Goal: Task Accomplishment & Management: Use online tool/utility

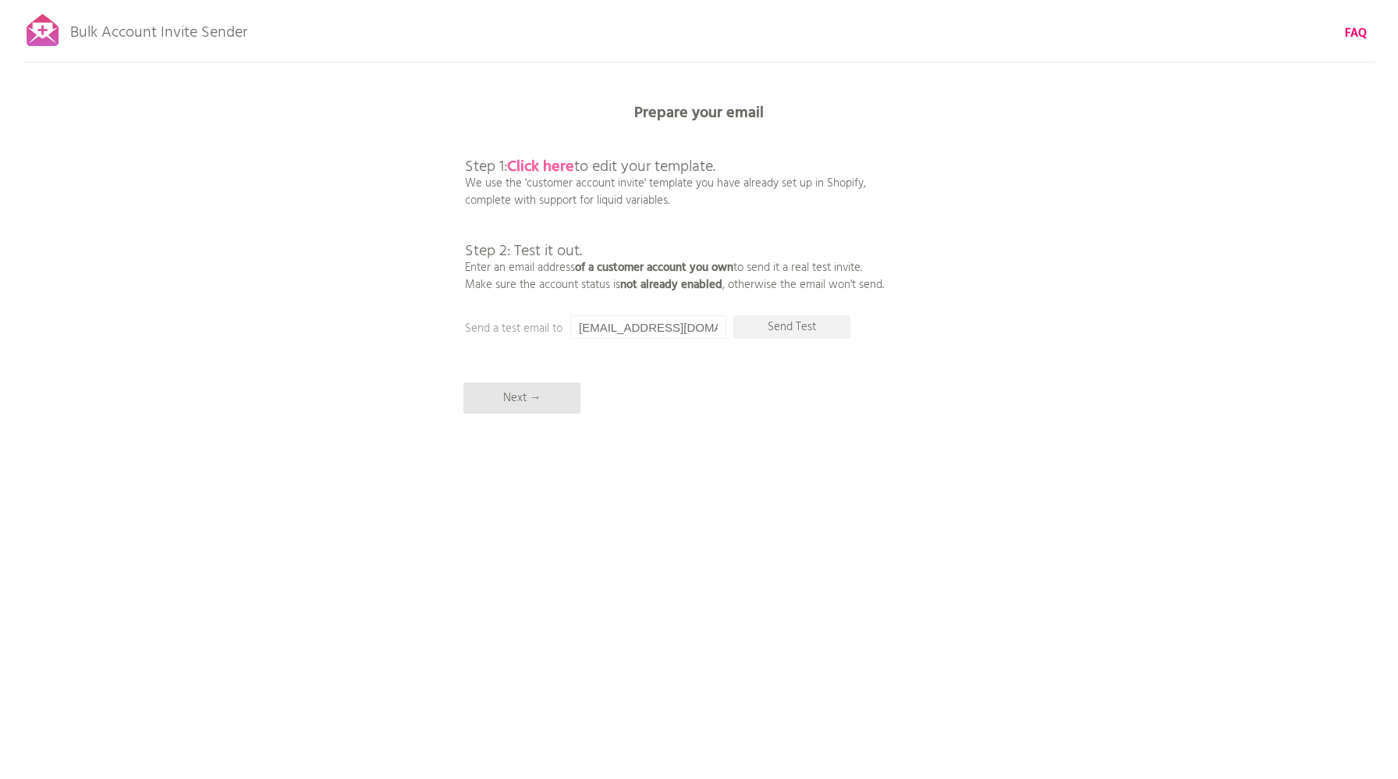
click at [549, 165] on b "Click here" at bounding box center [540, 166] width 67 height 25
click at [765, 327] on p "Send Test" at bounding box center [791, 326] width 117 height 23
click at [604, 327] on input "[EMAIL_ADDRESS][DOMAIN_NAME]" at bounding box center [648, 326] width 156 height 23
click at [616, 329] on input "[EMAIL_ADDRESS][DOMAIN_NAME]" at bounding box center [648, 326] width 156 height 23
drag, startPoint x: 666, startPoint y: 328, endPoint x: 457, endPoint y: 314, distance: 209.6
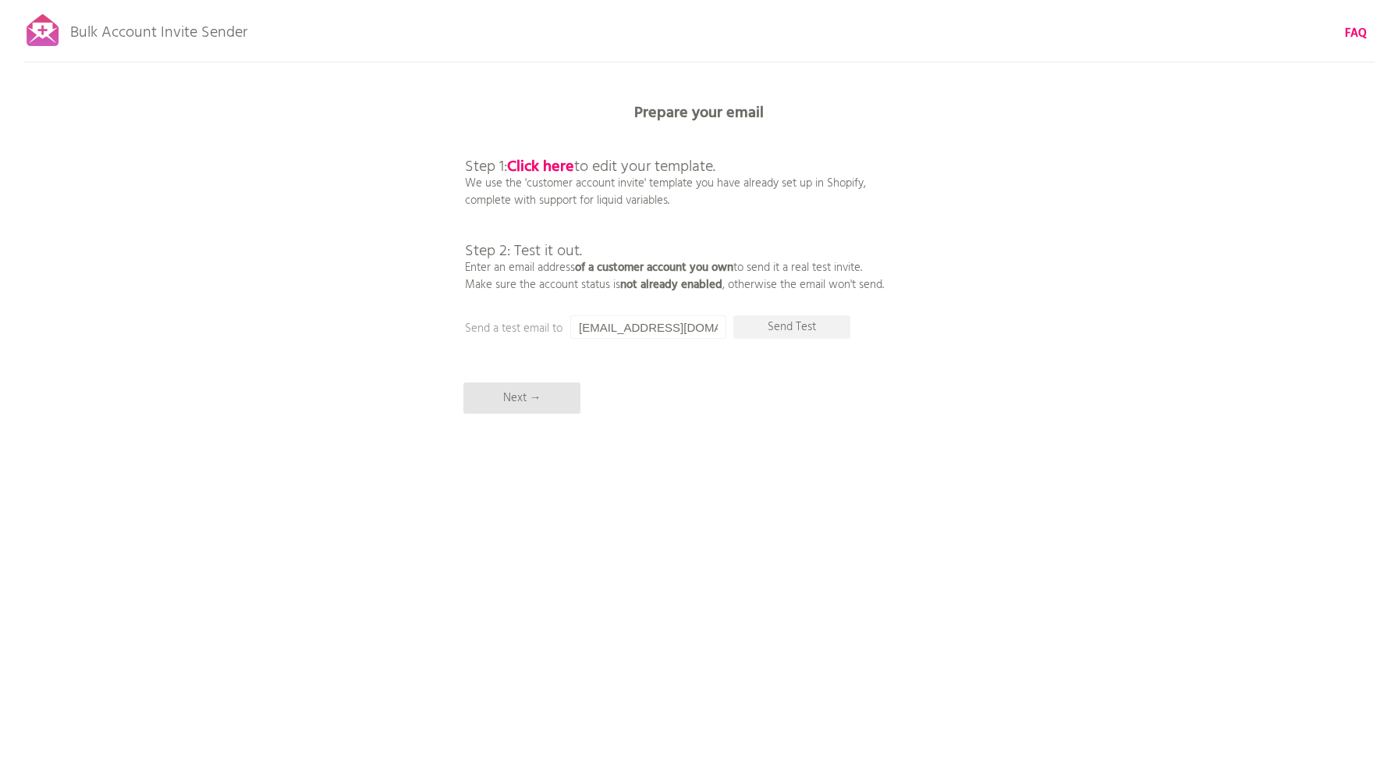
click at [459, 314] on div "Bulk Account Invite Sender FAQ Synced all customers! Pause sending (This can ta…" at bounding box center [699, 273] width 1398 height 546
click at [650, 330] on input "[EMAIL_ADDRESS][DOMAIN_NAME]" at bounding box center [648, 326] width 156 height 23
paste input "[PERSON_NAME][EMAIL_ADDRESS][DOMAIN_NAME]"
type input "[PERSON_NAME][EMAIL_ADDRESS][DOMAIN_NAME]"
click at [771, 331] on p "Send Test" at bounding box center [791, 326] width 117 height 23
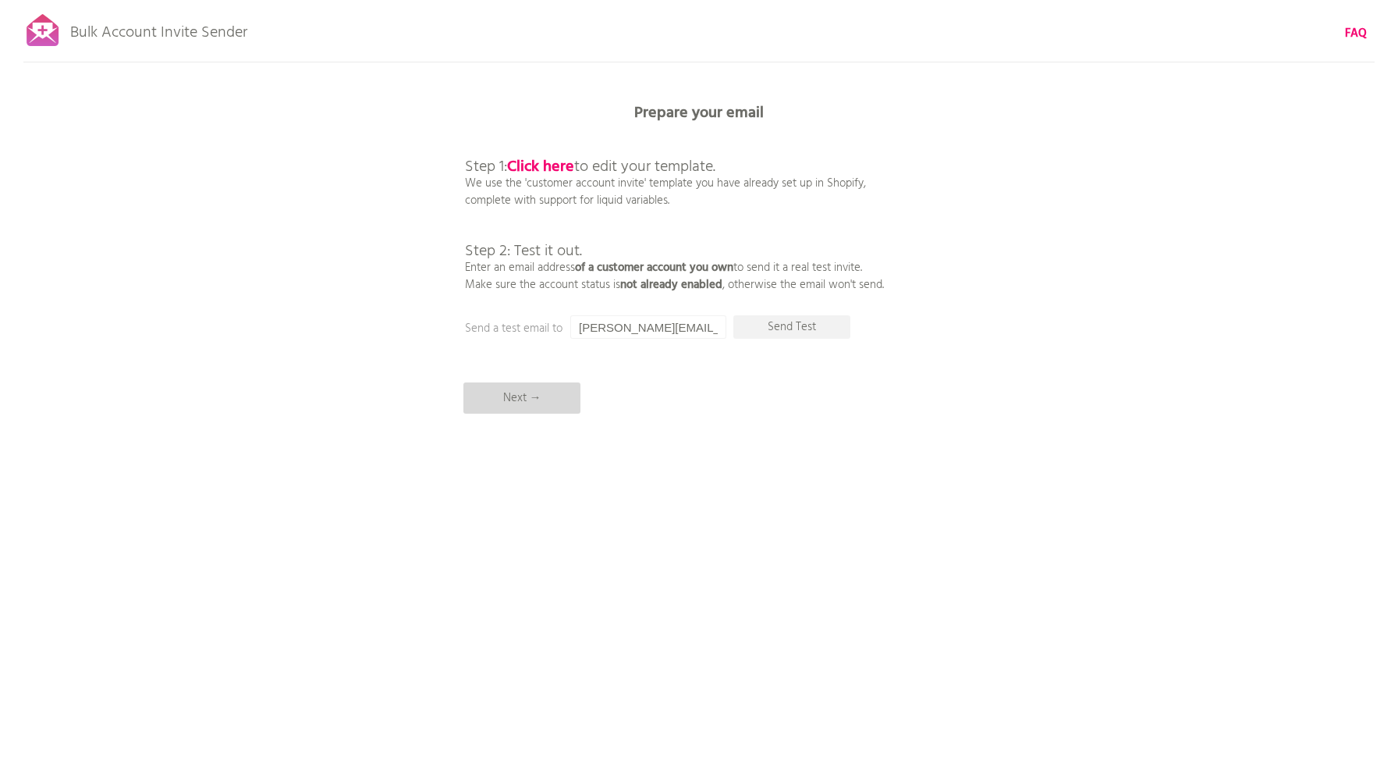
click at [525, 403] on p "Next →" at bounding box center [521, 397] width 117 height 31
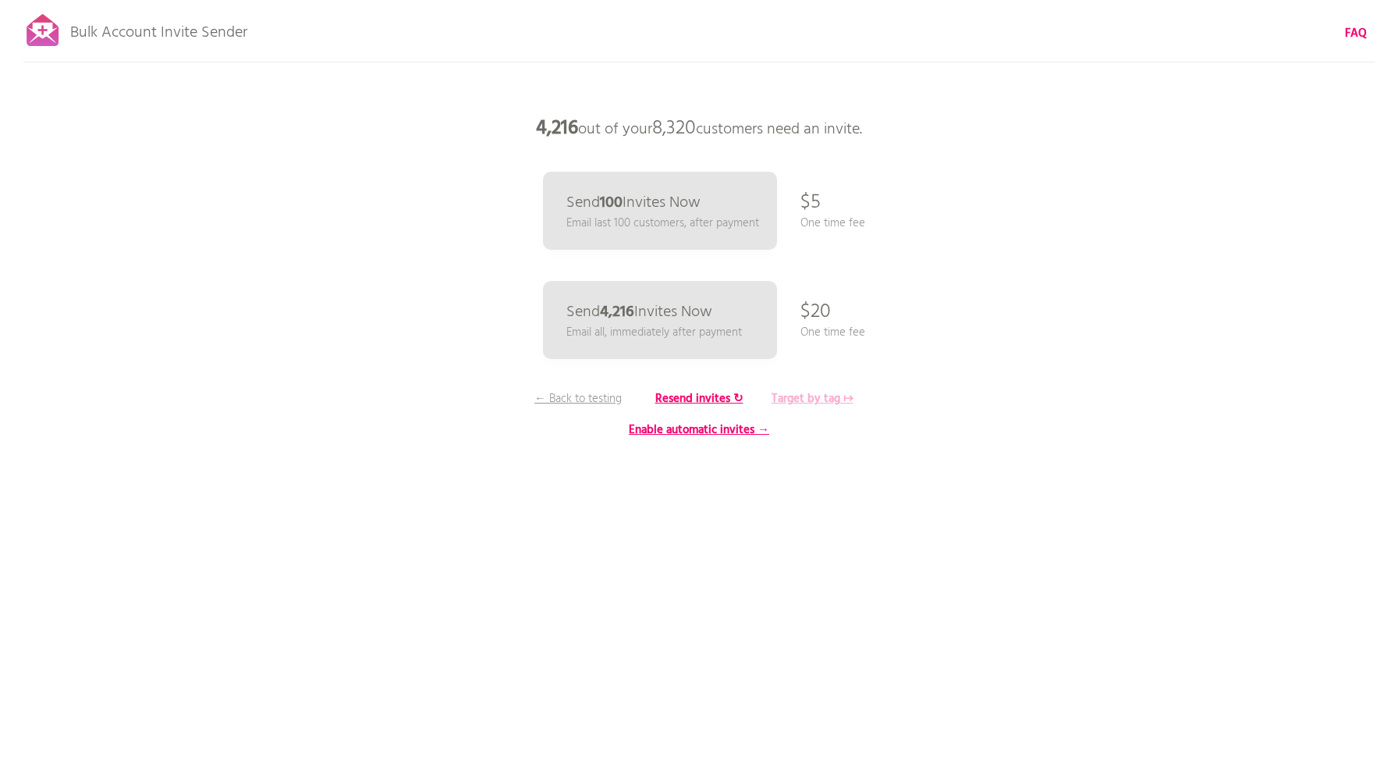
click at [806, 396] on b "Target by tag ↦" at bounding box center [813, 398] width 82 height 19
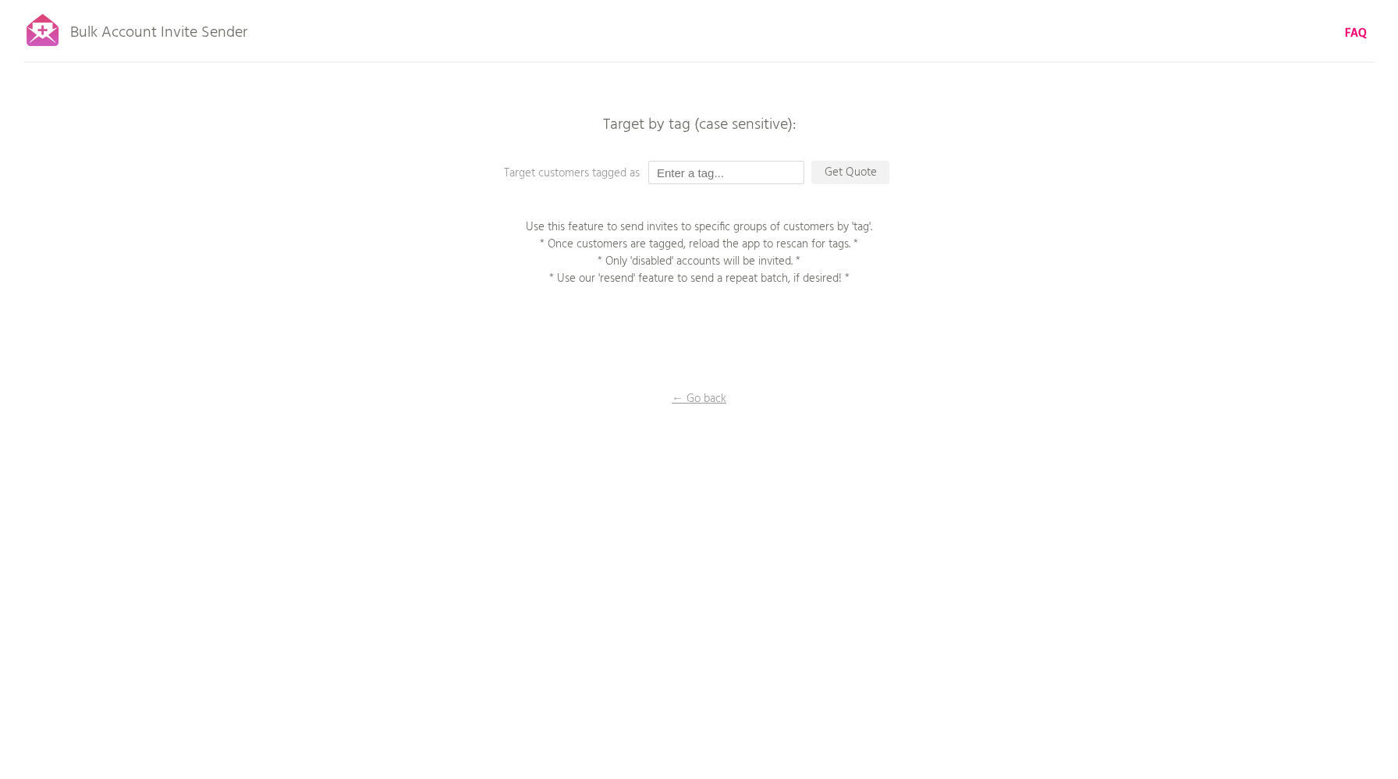
click at [762, 174] on input "text" at bounding box center [726, 172] width 156 height 23
click at [834, 174] on p "Get Quote" at bounding box center [850, 172] width 78 height 23
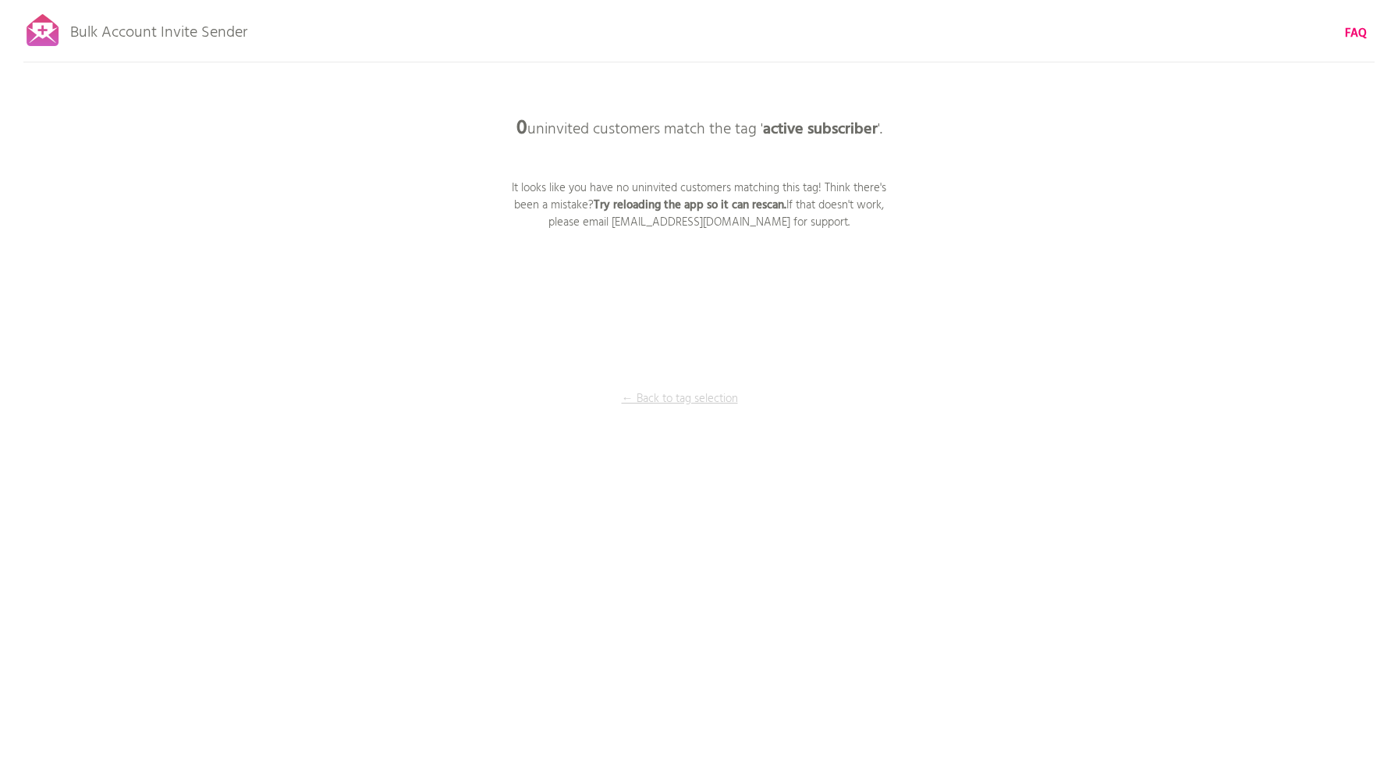
click at [682, 396] on p "← Back to tag selection" at bounding box center [679, 398] width 117 height 17
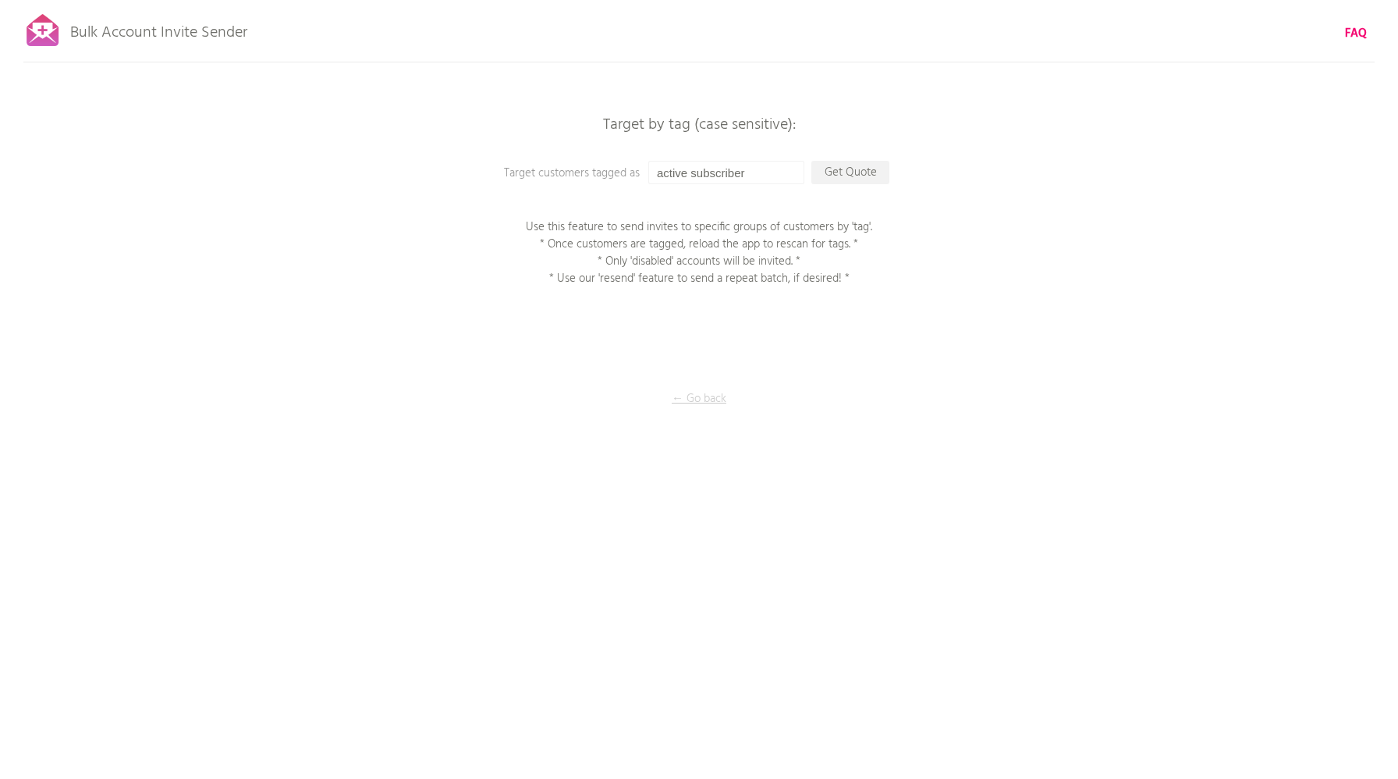
click at [691, 396] on p "← Go back" at bounding box center [699, 398] width 156 height 17
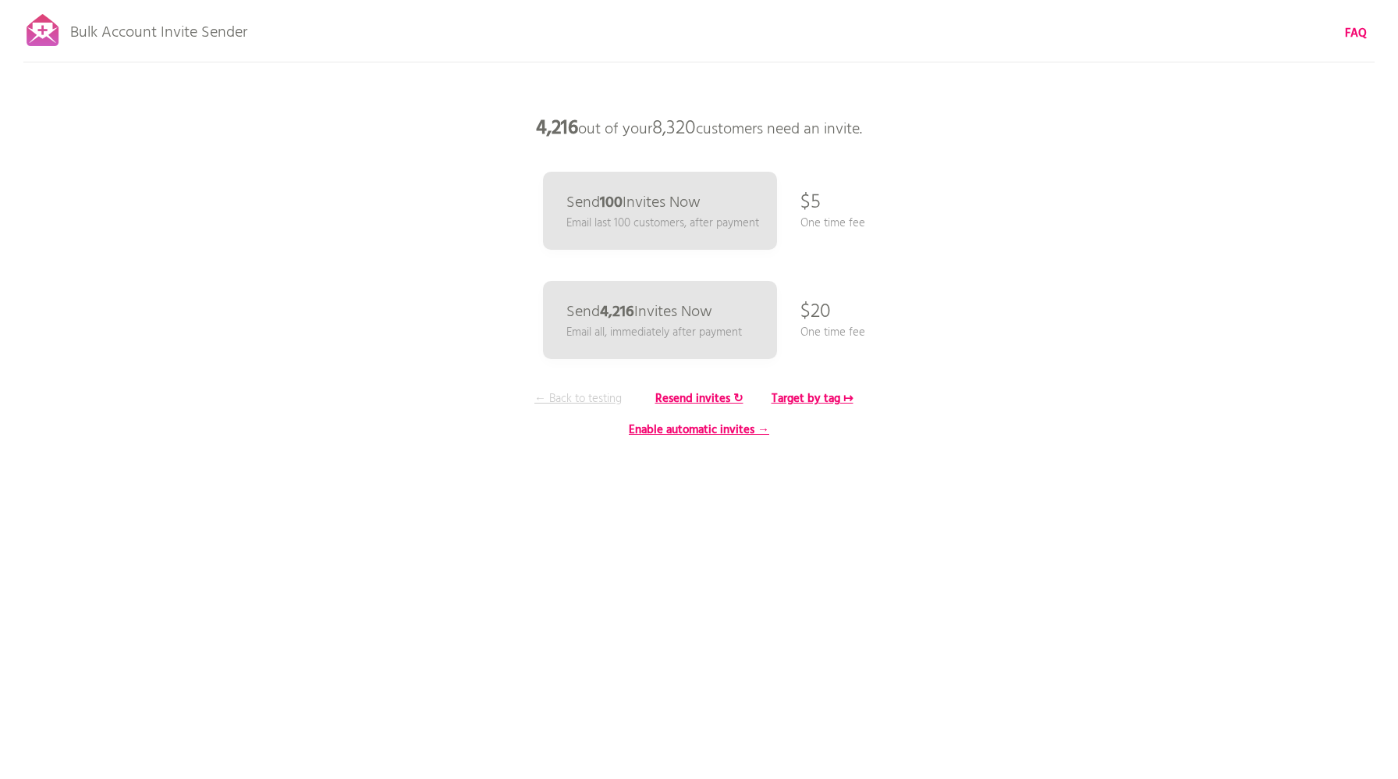
click at [579, 399] on p "← Back to testing" at bounding box center [578, 398] width 117 height 17
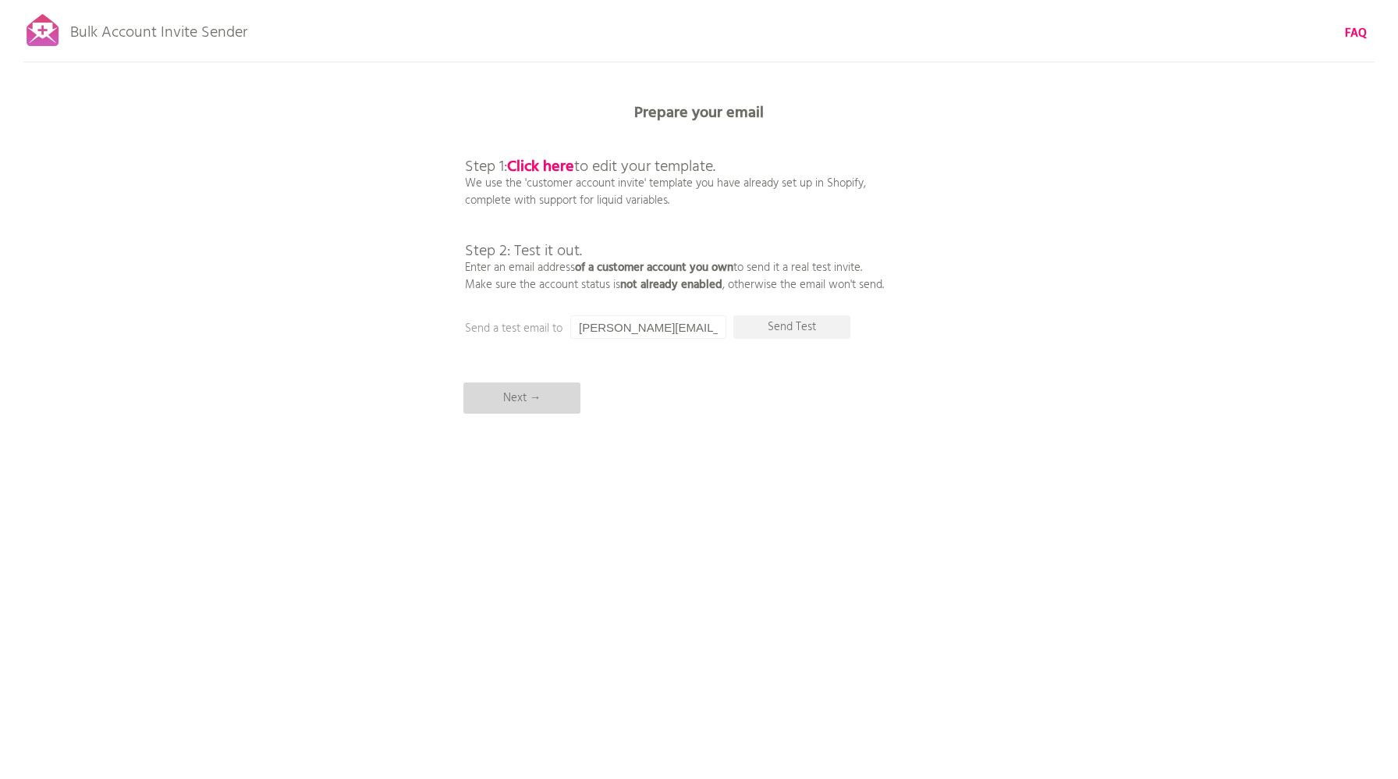
click at [559, 395] on p "Next →" at bounding box center [521, 397] width 117 height 31
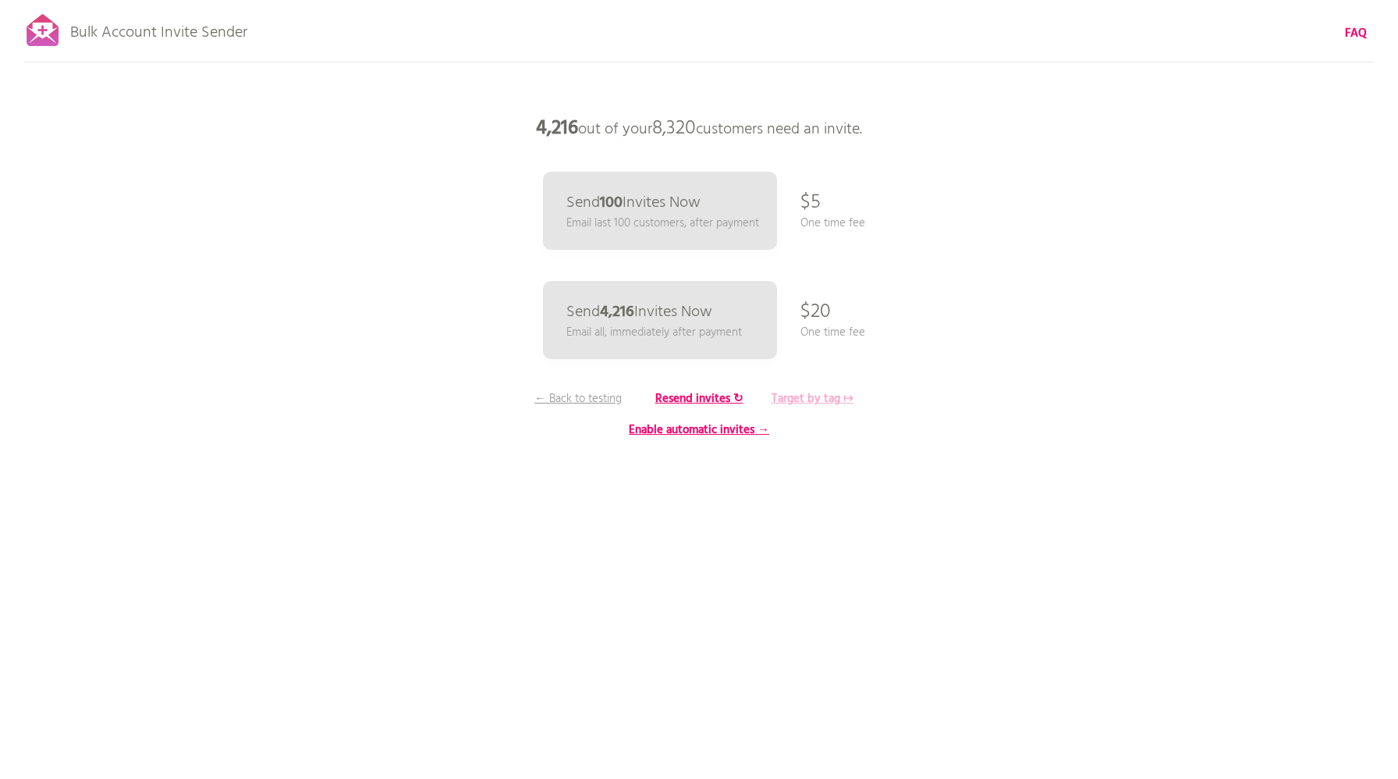
click at [804, 400] on b "Target by tag ↦" at bounding box center [813, 398] width 82 height 19
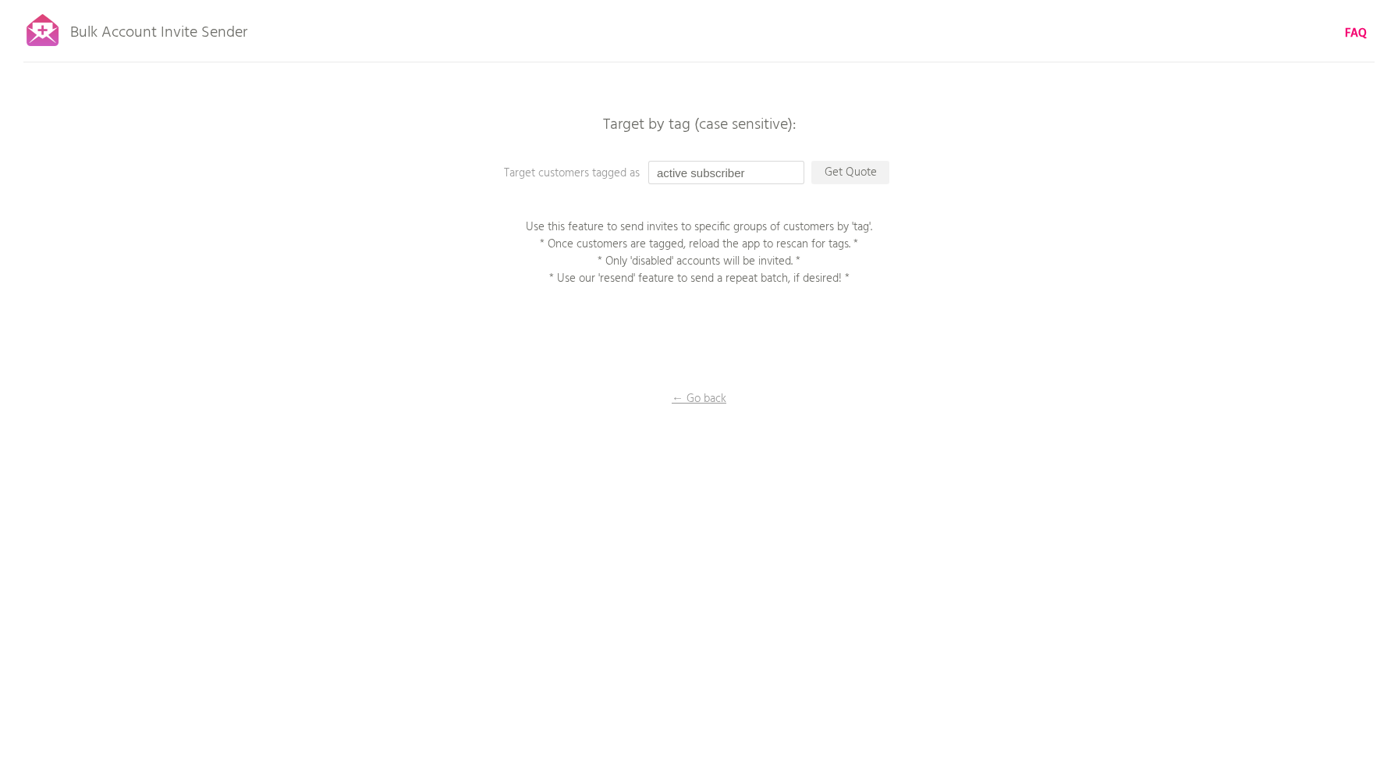
drag, startPoint x: 792, startPoint y: 171, endPoint x: 584, endPoint y: 165, distance: 207.6
click at [585, 0] on div "Target by tag (case sensitive): Target customers tagged as active subscriber Ge…" at bounding box center [699, 0] width 1398 height 0
click at [662, 200] on div "Bulk Account Invite Sender FAQ Synced all customers! Pause sending (This can ta…" at bounding box center [699, 273] width 1398 height 546
click at [717, 176] on input "member" at bounding box center [726, 172] width 156 height 23
click at [829, 175] on p "Get Quote" at bounding box center [850, 172] width 78 height 23
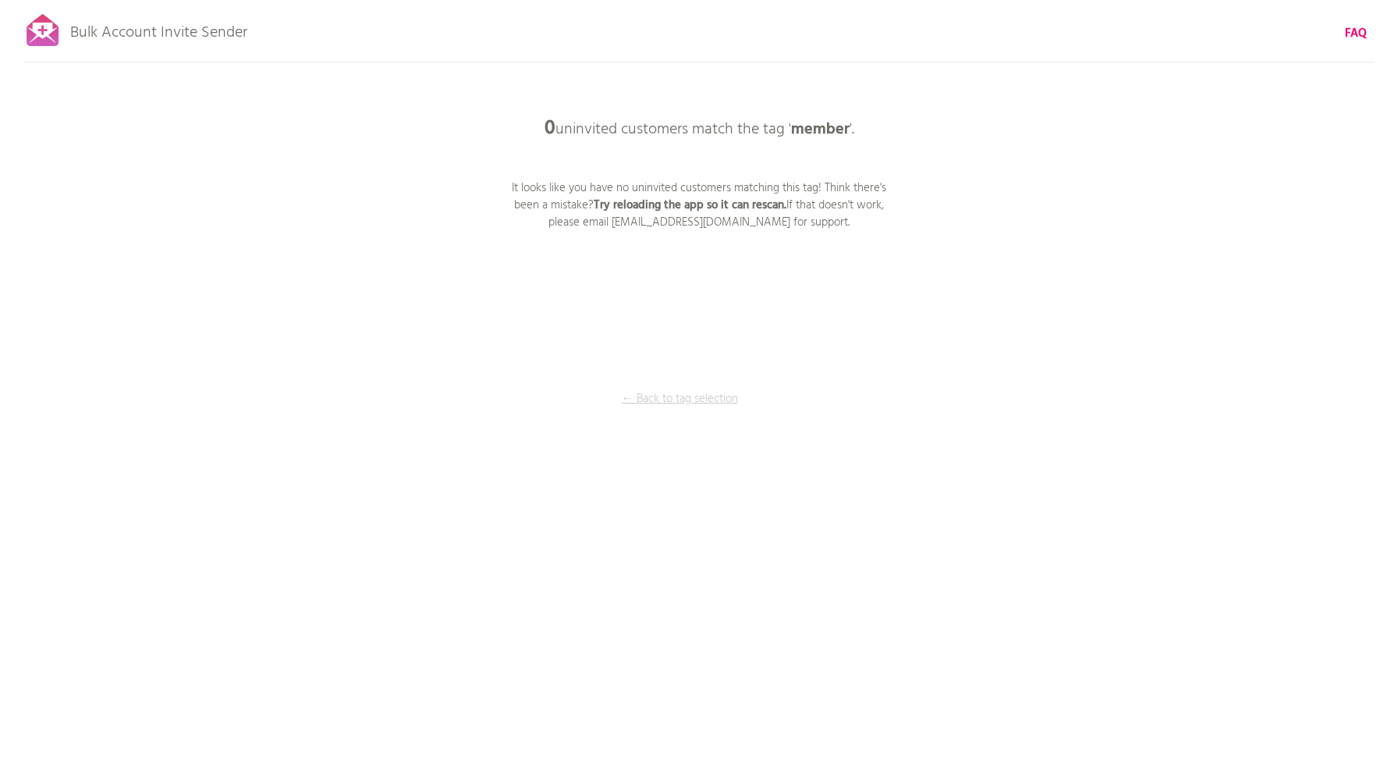
click at [669, 399] on p "← Back to tag selection" at bounding box center [679, 398] width 117 height 17
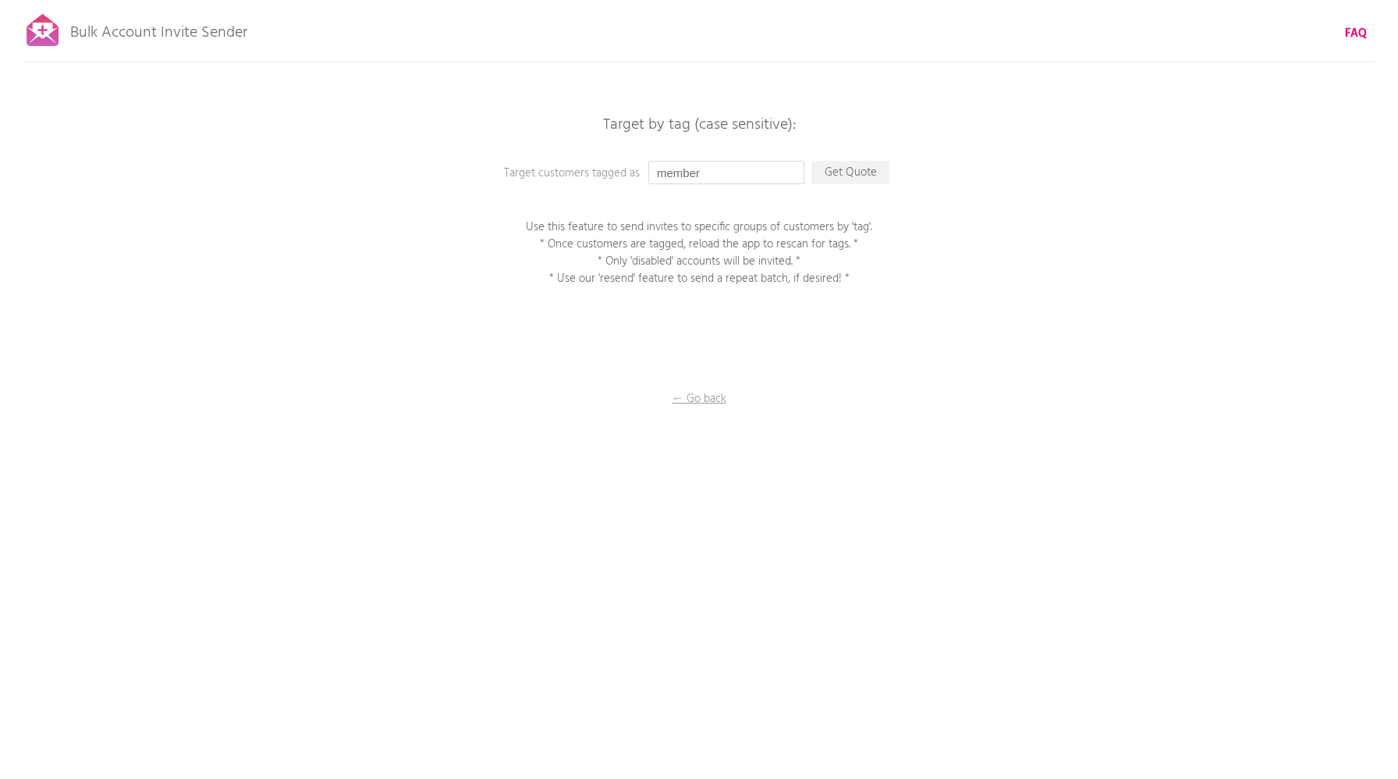
drag, startPoint x: 726, startPoint y: 165, endPoint x: 790, endPoint y: 172, distance: 64.3
click at [790, 175] on input "member" at bounding box center [726, 172] width 156 height 23
type input "active_subscriber"
click at [873, 166] on p "Get Quote" at bounding box center [850, 172] width 78 height 23
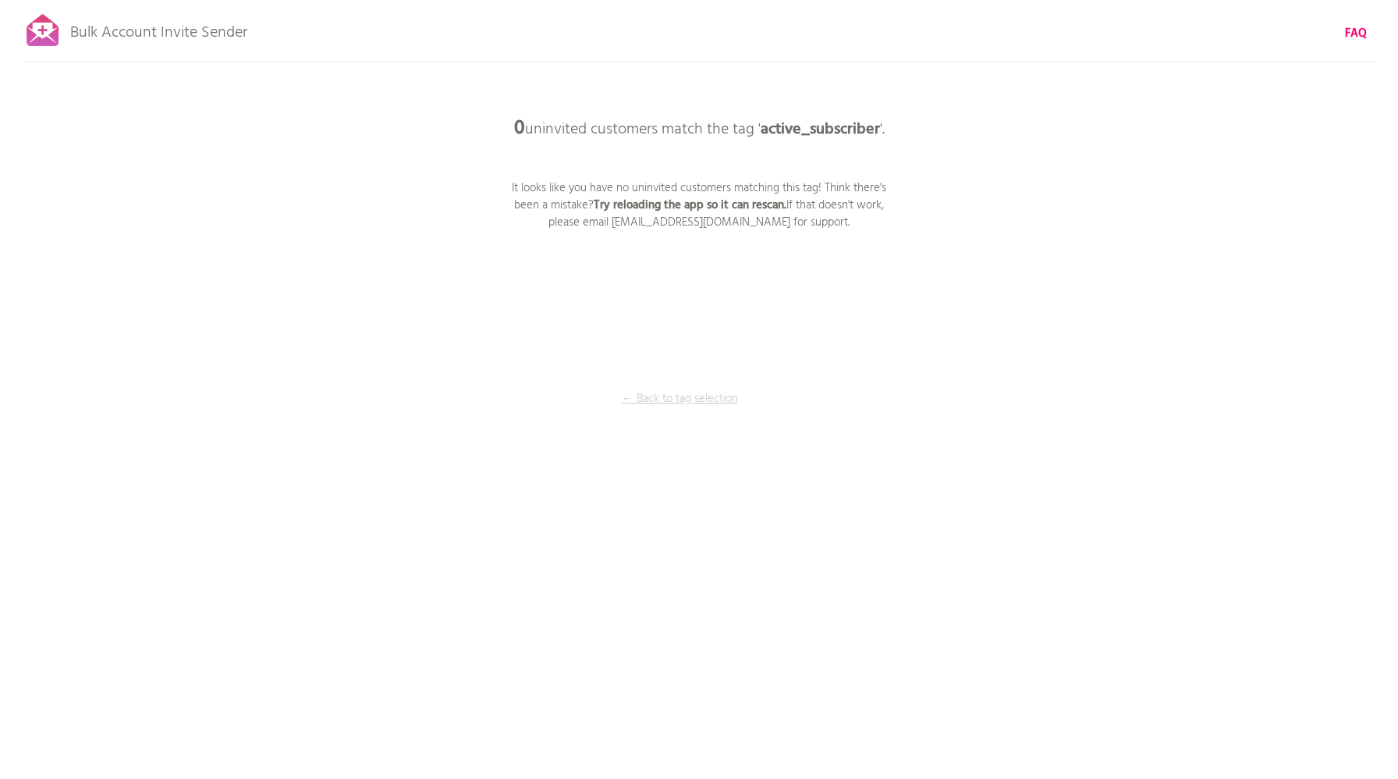
click at [687, 401] on p "← Back to tag selection" at bounding box center [679, 398] width 117 height 17
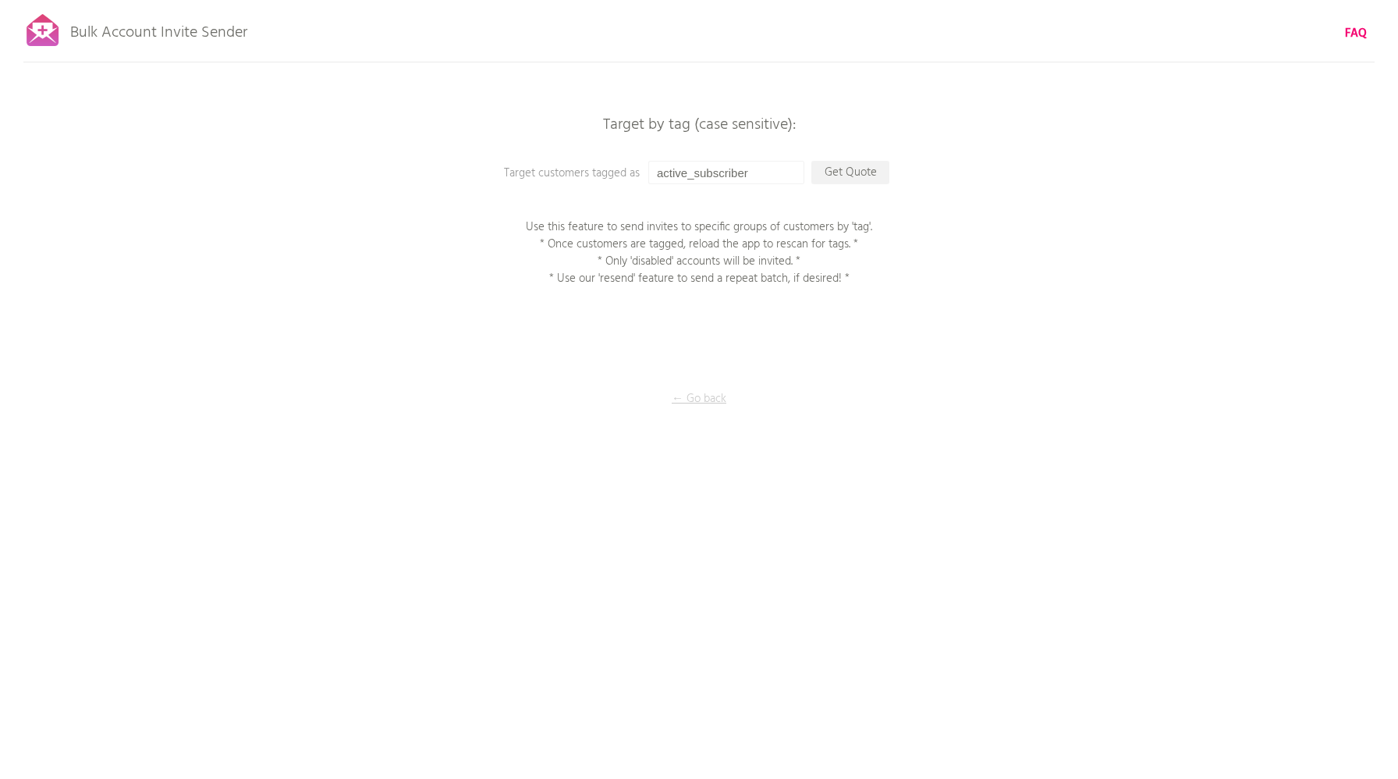
click at [691, 403] on p "← Go back" at bounding box center [699, 398] width 156 height 17
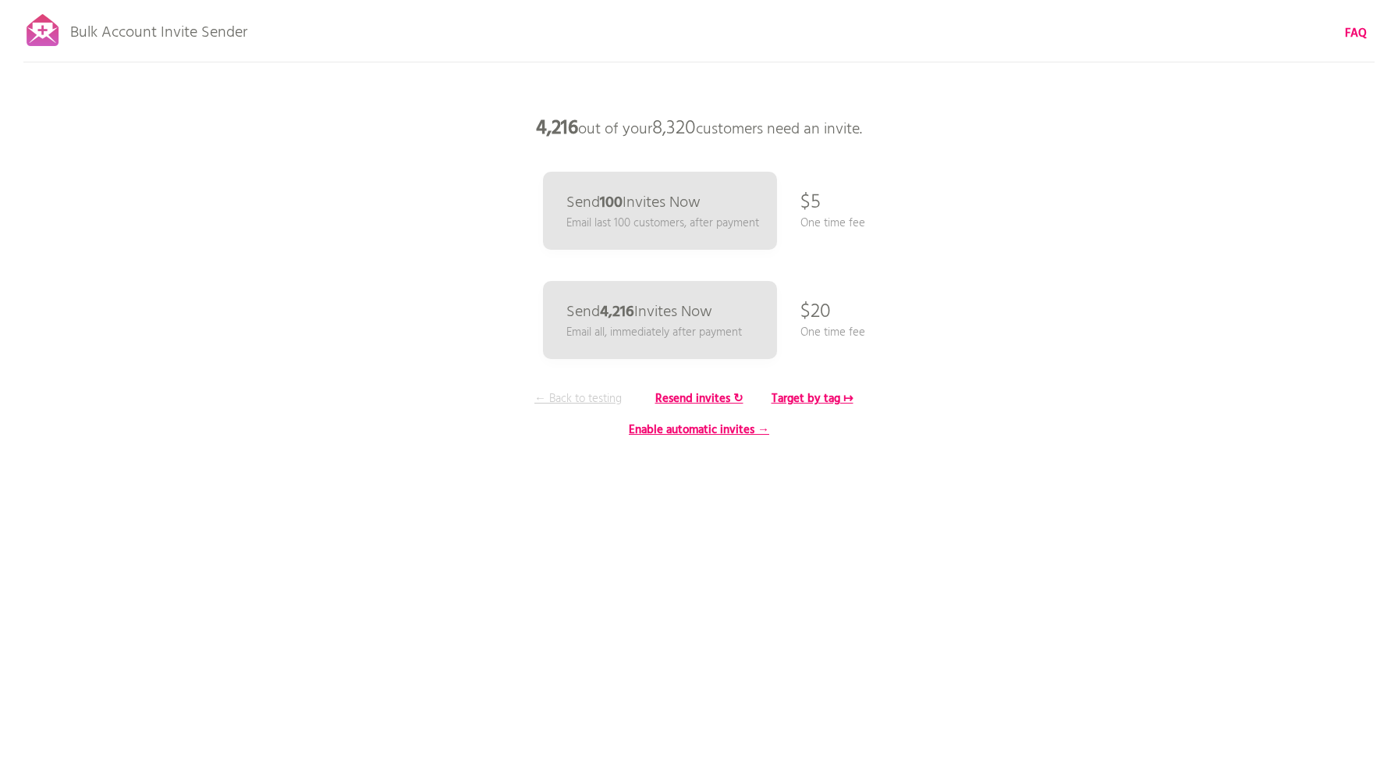
click at [579, 400] on p "← Back to testing" at bounding box center [578, 398] width 117 height 17
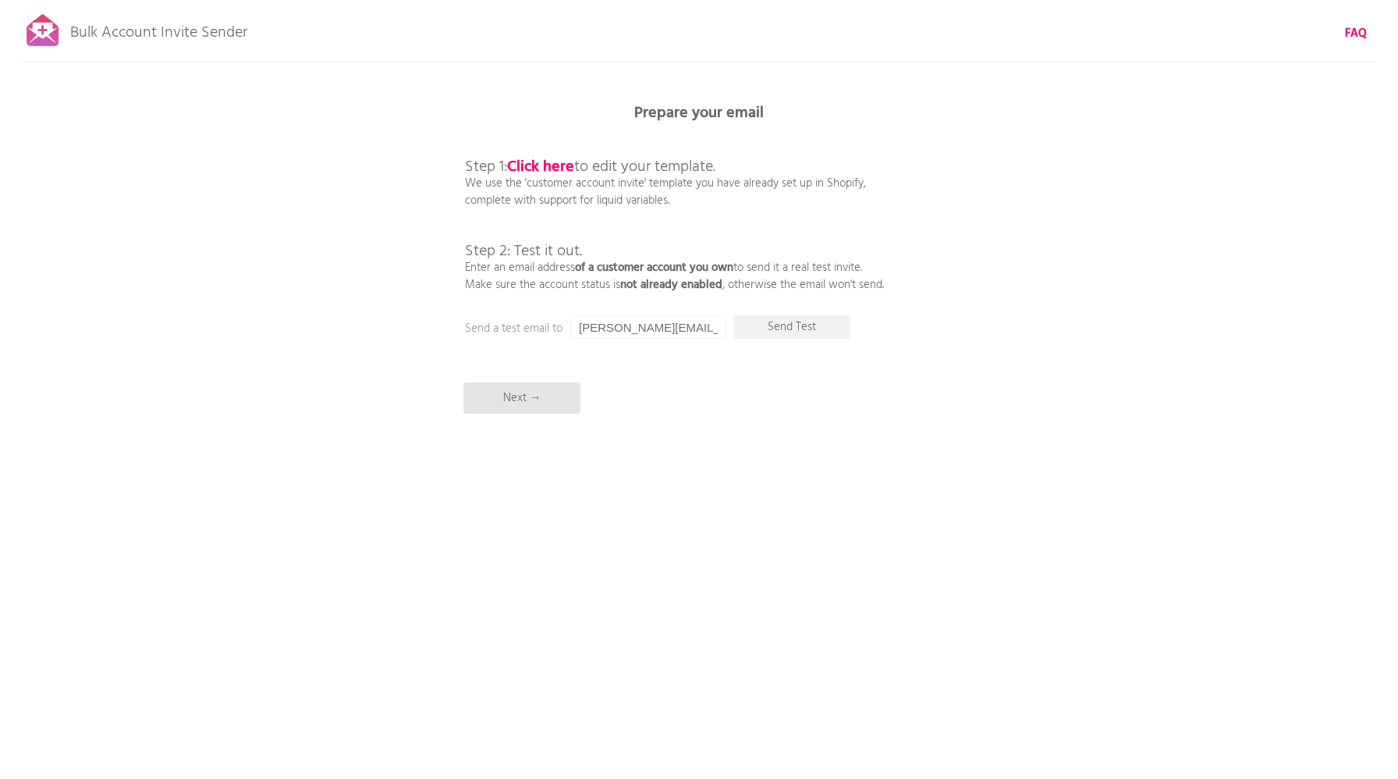
drag, startPoint x: 579, startPoint y: 325, endPoint x: 696, endPoint y: 342, distance: 118.3
click at [697, 343] on div "Bulk Account Invite Sender FAQ Synced all customers! Pause sending (This can ta…" at bounding box center [699, 273] width 1398 height 546
click at [516, 402] on p "Next →" at bounding box center [521, 397] width 117 height 31
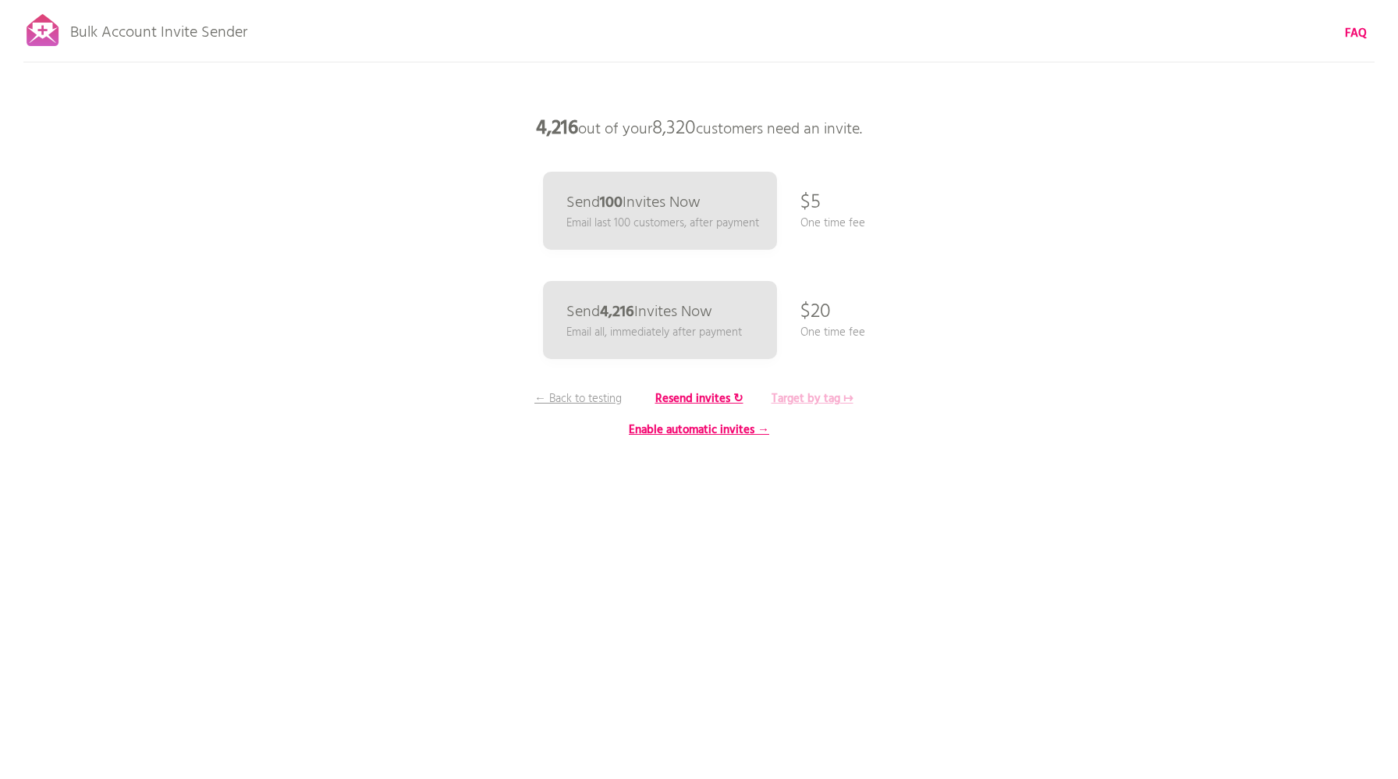
click at [805, 398] on b "Target by tag ↦" at bounding box center [813, 398] width 82 height 19
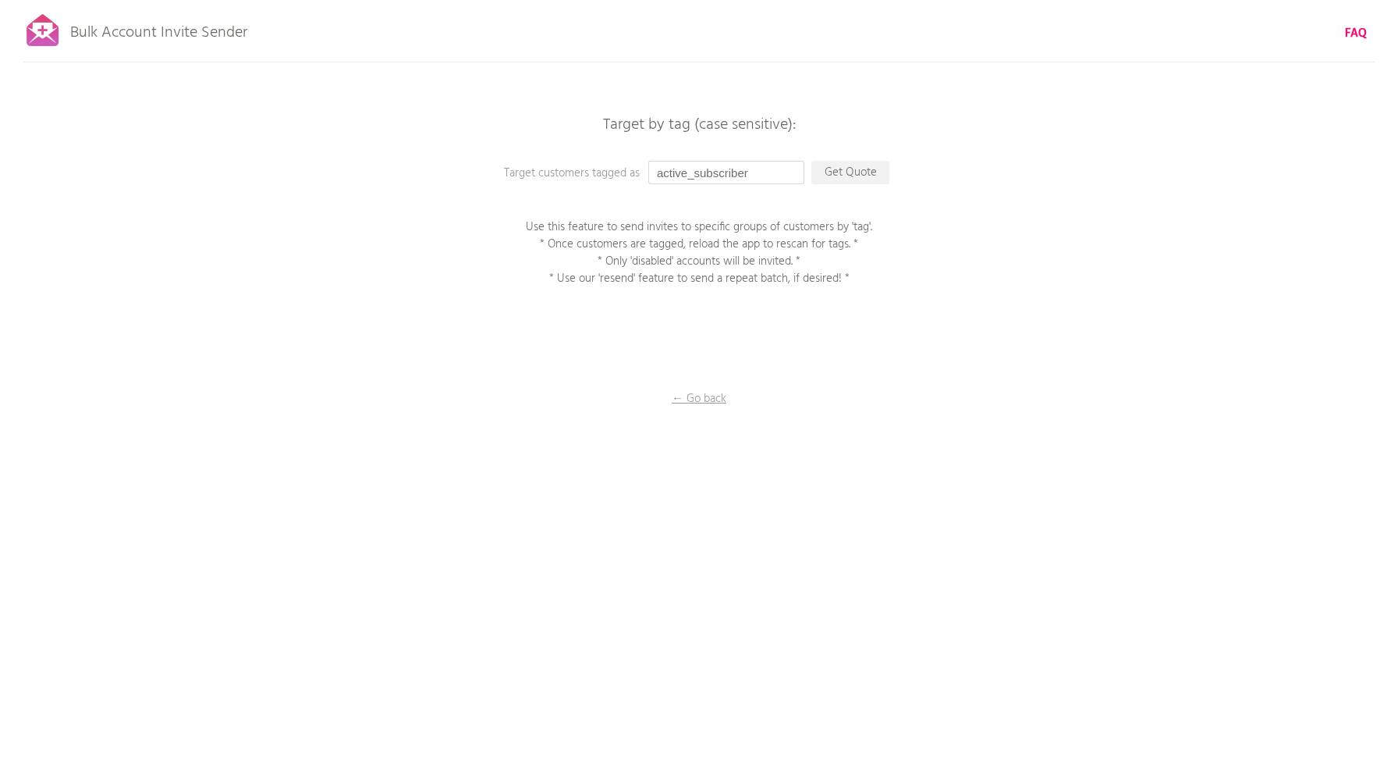
click at [742, 171] on input "active_subscriber" at bounding box center [726, 172] width 156 height 23
drag, startPoint x: 772, startPoint y: 172, endPoint x: 628, endPoint y: 166, distance: 143.7
click at [628, 0] on div "Target by tag (case sensitive): Target customers tagged as active_subscriber Ge…" at bounding box center [699, 0] width 1398 height 0
